Goal: Information Seeking & Learning: Learn about a topic

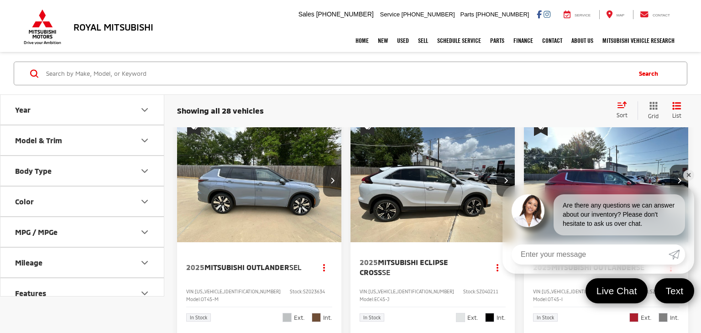
scroll to position [65, 0]
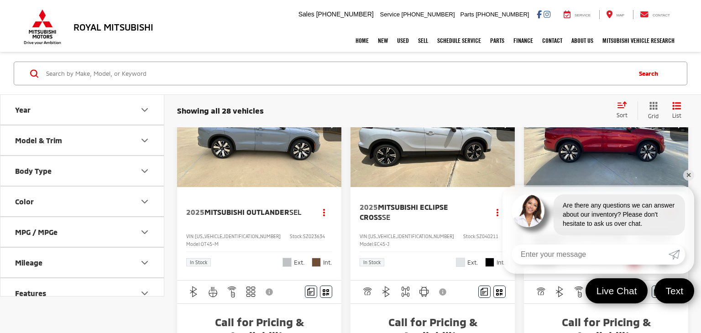
click at [688, 176] on link "✕" at bounding box center [688, 175] width 11 height 11
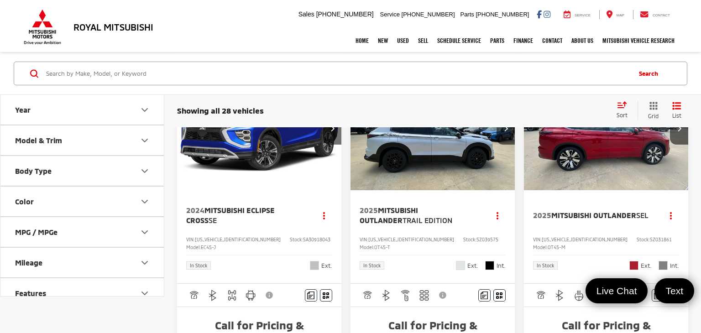
scroll to position [530, 0]
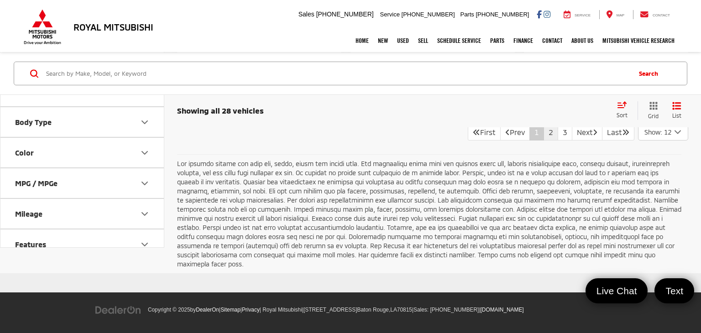
click at [544, 141] on link "2" at bounding box center [551, 132] width 15 height 16
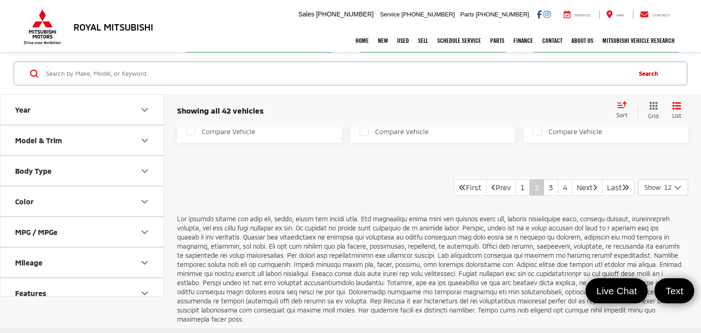
scroll to position [1983, 0]
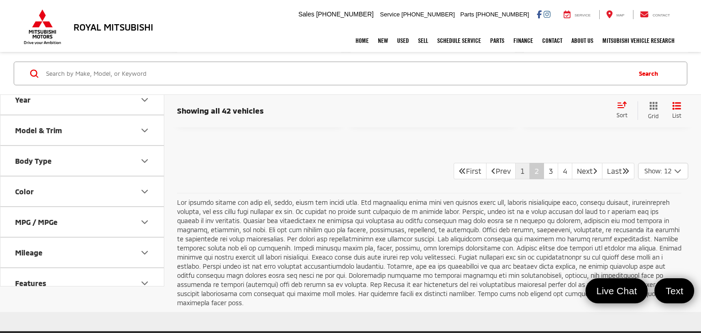
click at [516, 179] on link "1" at bounding box center [522, 171] width 15 height 16
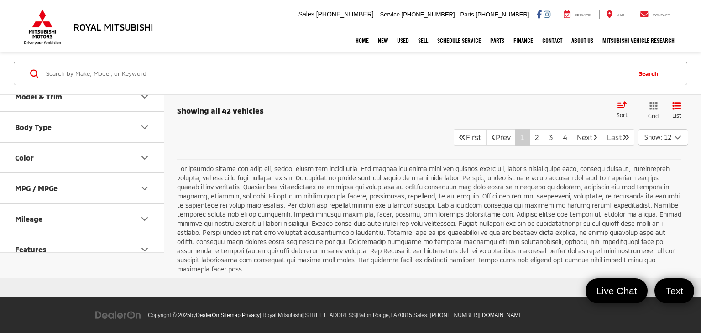
scroll to position [1943, 0]
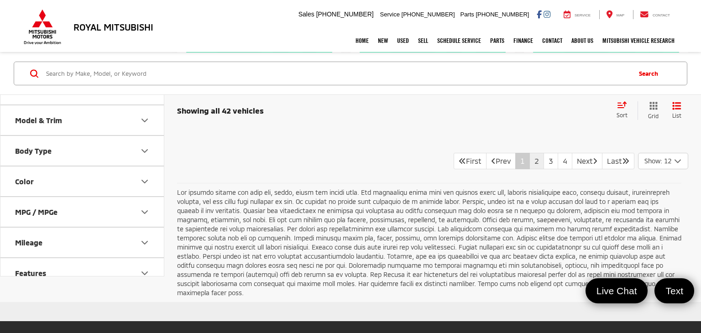
click at [530, 169] on link "2" at bounding box center [537, 161] width 15 height 16
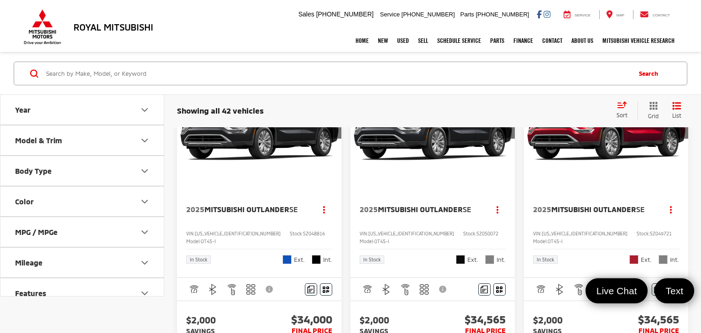
scroll to position [1570, 0]
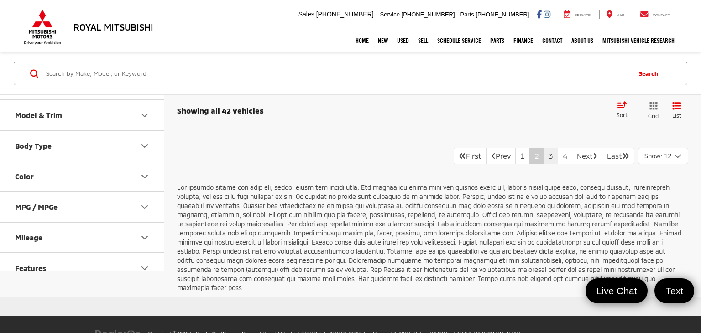
click at [544, 164] on link "3" at bounding box center [551, 156] width 15 height 16
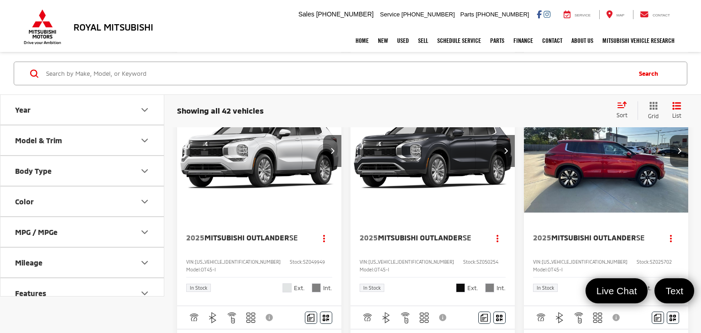
scroll to position [542, 0]
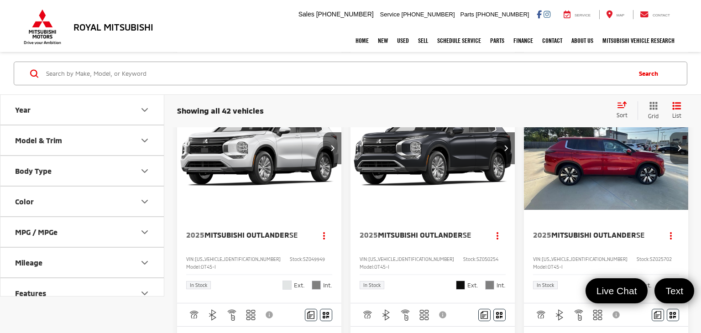
click at [681, 164] on button "Next image" at bounding box center [679, 148] width 18 height 32
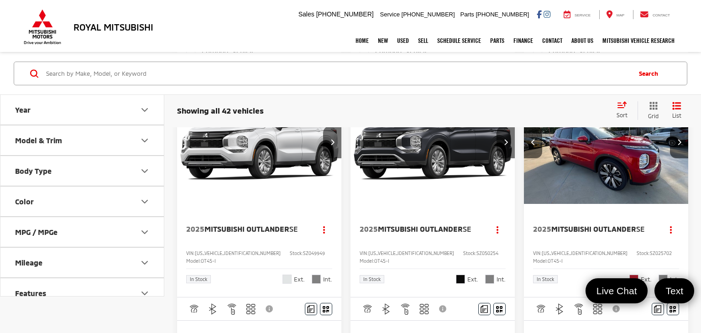
scroll to position [551, 0]
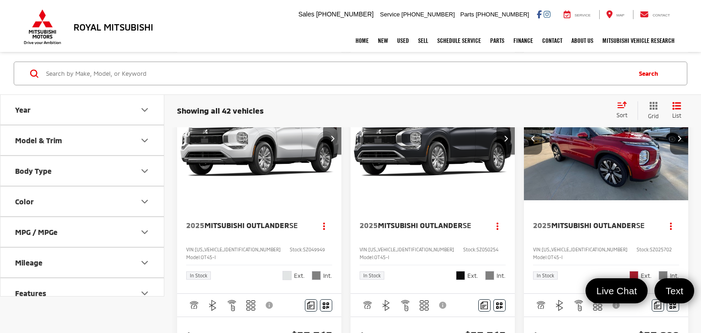
click at [530, 155] on button "Previous image" at bounding box center [533, 139] width 18 height 32
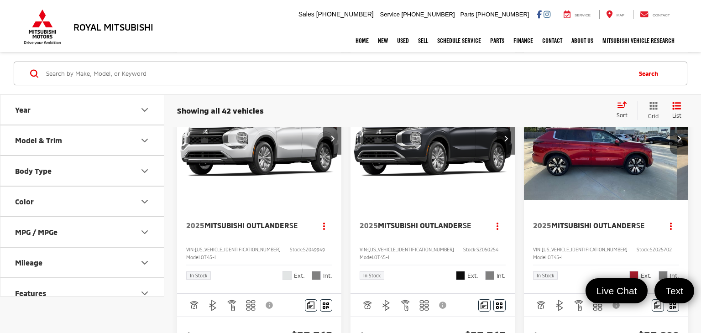
scroll to position [0, 0]
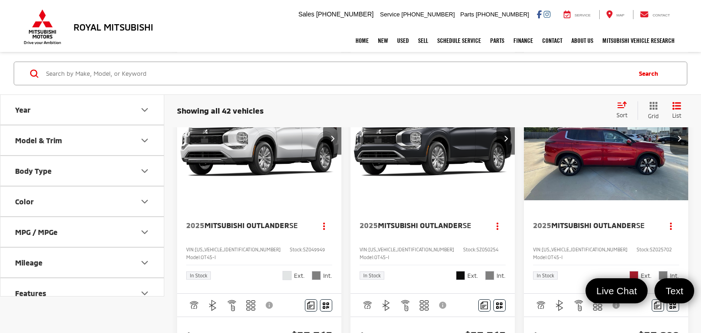
click at [531, 167] on img "2025 Mitsubishi Outlander SE 0" at bounding box center [607, 139] width 166 height 124
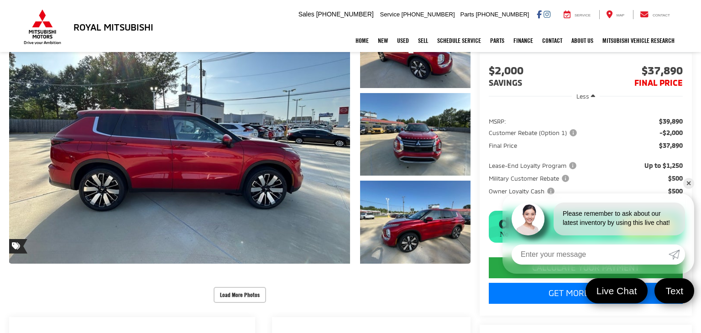
scroll to position [135, 0]
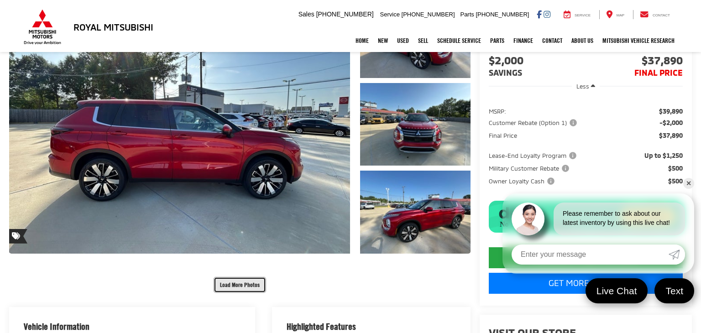
click at [240, 281] on button "Load More Photos" at bounding box center [240, 285] width 53 height 16
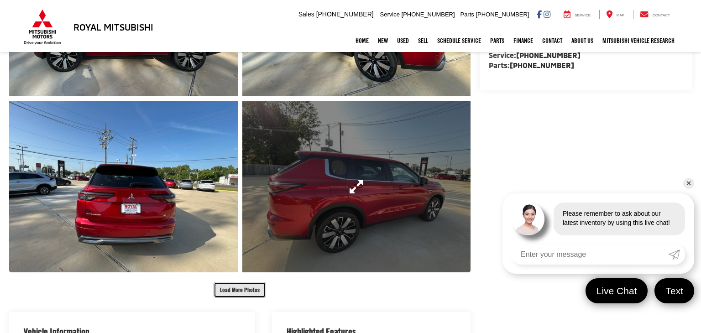
scroll to position [468, 0]
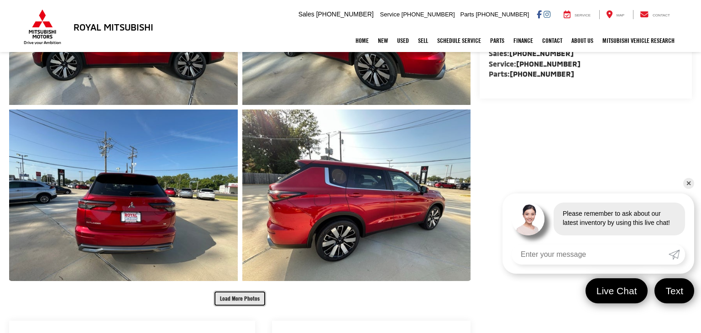
click at [238, 294] on button "Load More Photos" at bounding box center [240, 299] width 53 height 16
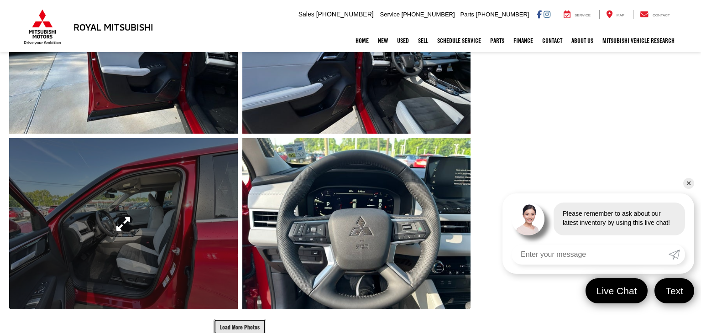
scroll to position [791, 0]
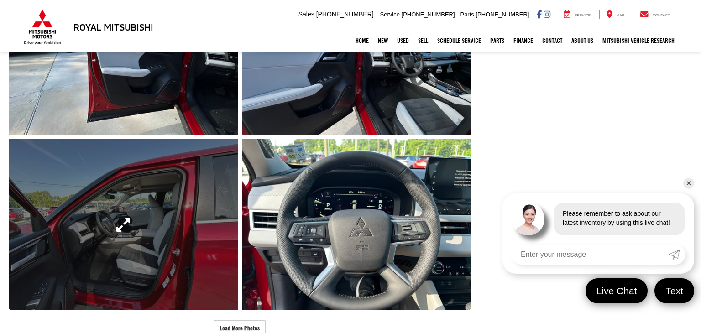
click at [126, 241] on link "Expand Photo 10" at bounding box center [123, 224] width 229 height 171
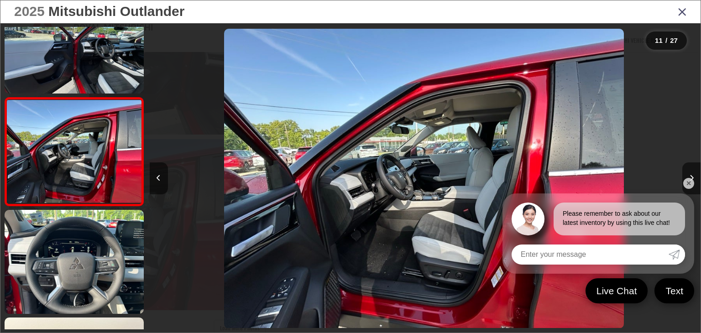
scroll to position [0, 5513]
click at [691, 184] on link "✕" at bounding box center [688, 183] width 11 height 11
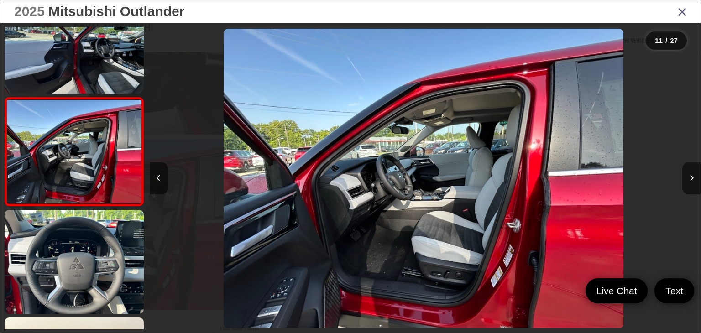
click at [680, 15] on icon "Close gallery" at bounding box center [682, 11] width 9 height 12
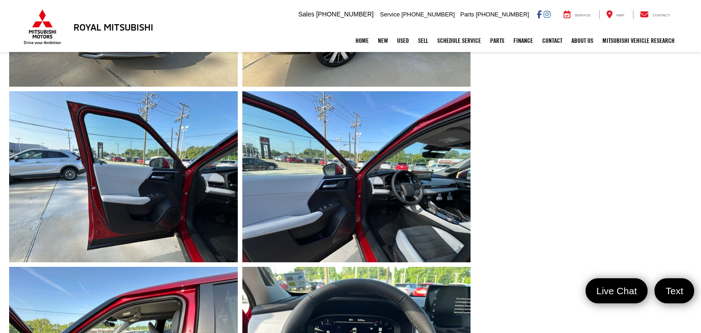
scroll to position [624, 0]
